Goal: Navigation & Orientation: Find specific page/section

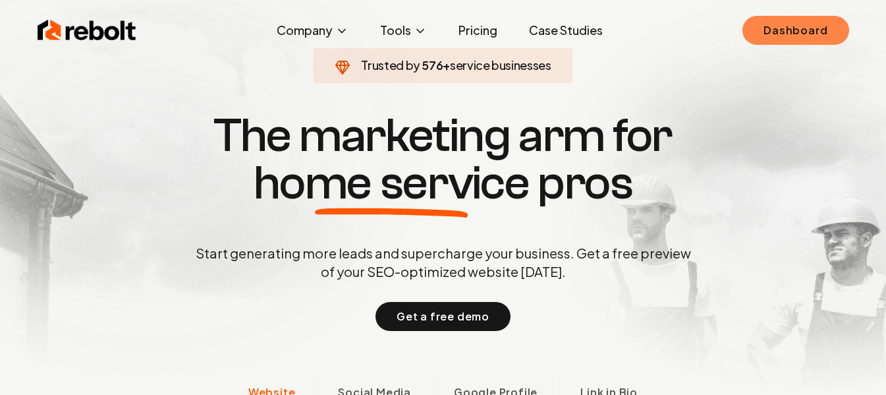
click at [760, 31] on link "Dashboard" at bounding box center [796, 30] width 106 height 29
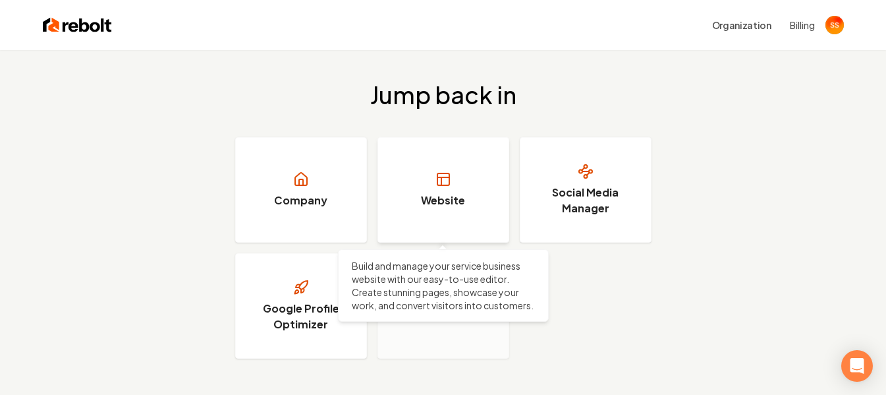
click at [436, 188] on link "Website" at bounding box center [444, 189] width 132 height 105
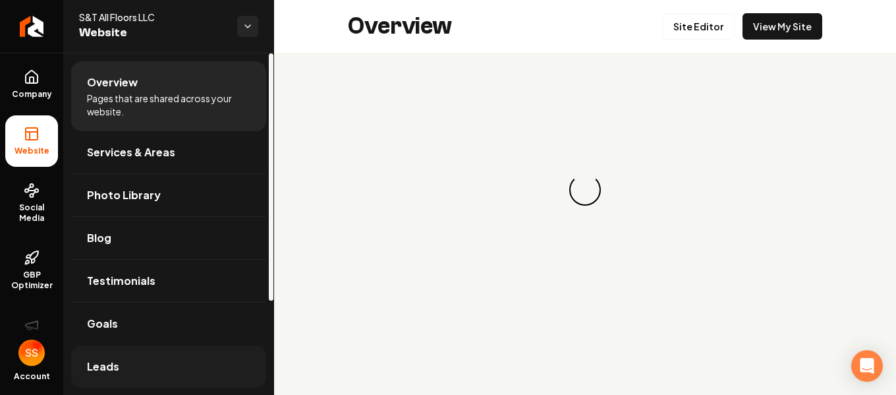
click at [102, 358] on span "Leads" at bounding box center [103, 366] width 32 height 16
